Goal: Book appointment/travel/reservation

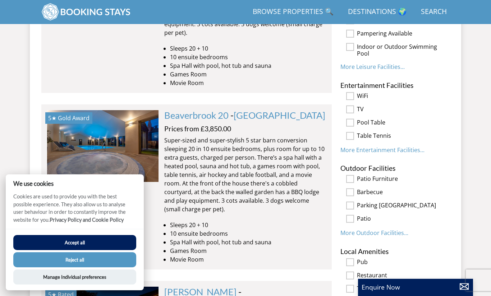
scroll to position [593, 0]
click at [72, 263] on button "Reject all" at bounding box center [74, 259] width 123 height 15
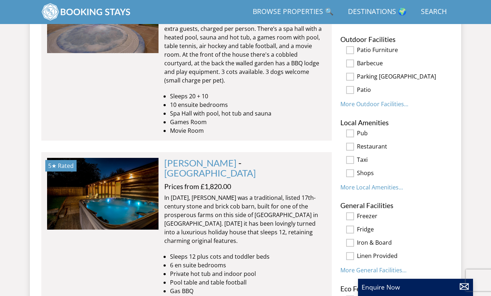
scroll to position [725, 0]
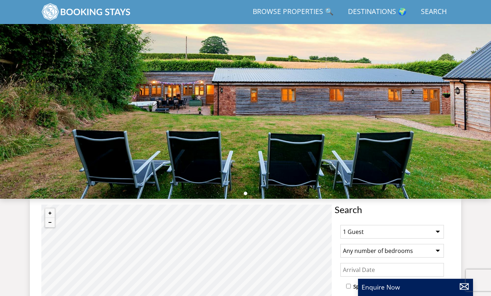
scroll to position [224, 0]
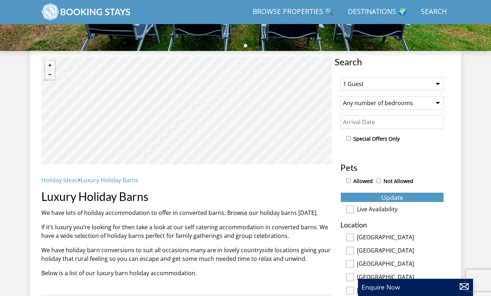
click at [372, 88] on select "1 Guest 2 Guests 3 Guests 4 Guests 5 Guests 6 Guests 7 Guests 8 Guests 9 Guests…" at bounding box center [391, 84] width 103 height 14
click at [340, 77] on select "1 Guest 2 Guests 3 Guests 4 Guests 5 Guests 6 Guests 7 Guests 8 Guests 9 Guests…" at bounding box center [391, 84] width 103 height 14
click at [352, 80] on select "1 Guest 2 Guests 3 Guests 4 Guests 5 Guests 6 Guests 7 Guests 8 Guests 9 Guests…" at bounding box center [391, 84] width 103 height 14
select select "9"
click at [340, 77] on select "1 Guest 2 Guests 3 Guests 4 Guests 5 Guests 6 Guests 7 Guests 8 Guests 9 Guests…" at bounding box center [391, 84] width 103 height 14
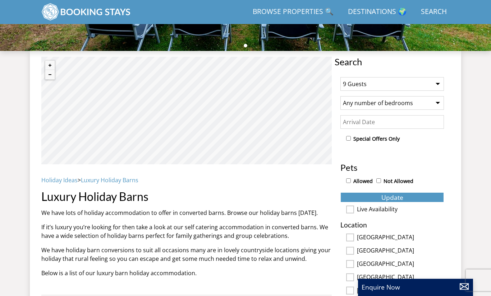
click at [353, 105] on select "Any number of bedrooms 4 Bedrooms 5 Bedrooms 6 Bedrooms 7 Bedrooms 8 Bedrooms 9…" at bounding box center [391, 103] width 103 height 14
select select "5"
click at [340, 96] on select "Any number of bedrooms 4 Bedrooms 5 Bedrooms 6 Bedrooms 7 Bedrooms 8 Bedrooms 9…" at bounding box center [391, 103] width 103 height 14
click at [375, 196] on button "Update" at bounding box center [391, 197] width 103 height 10
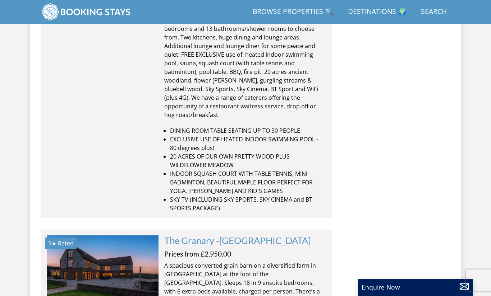
scroll to position [3623, 0]
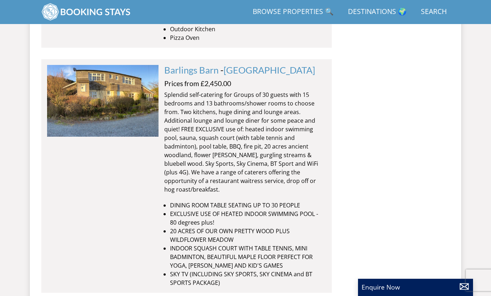
scroll to position [3485, 0]
